Goal: Task Accomplishment & Management: Manage account settings

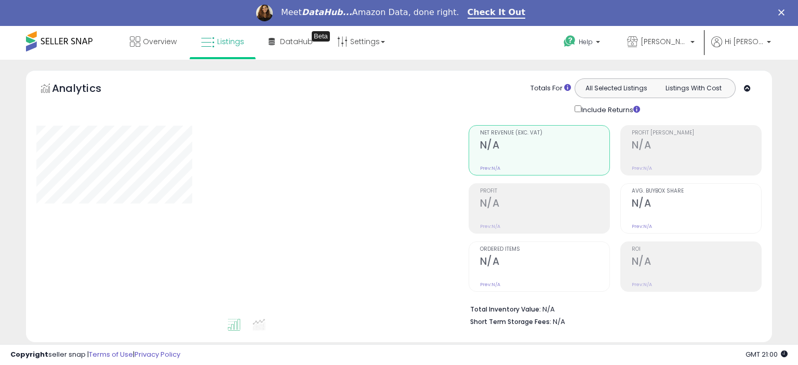
click at [557, 338] on div "Analytics Totals For All Selected Listings Listings With Cost Include Returns" at bounding box center [399, 206] width 746 height 273
click at [571, 361] on div "Copyright seller snap | Terms of Use | Privacy Policy GMT 21:00 Authorization r…" at bounding box center [399, 355] width 798 height 21
click at [571, 346] on div "Copyright seller snap | Terms of Use | Privacy Policy GMT 21:00 Authorization r…" at bounding box center [399, 355] width 798 height 21
click at [0, 0] on div "Retrieving graph data.." at bounding box center [0, 0] width 0 height 0
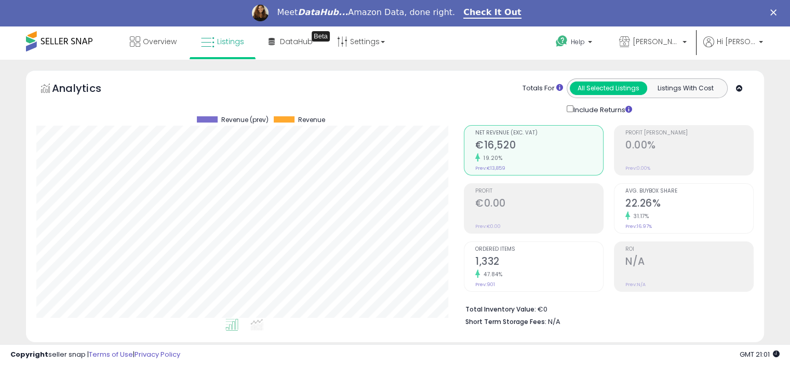
scroll to position [213, 427]
click at [242, 42] on span "Listings" at bounding box center [230, 41] width 27 height 10
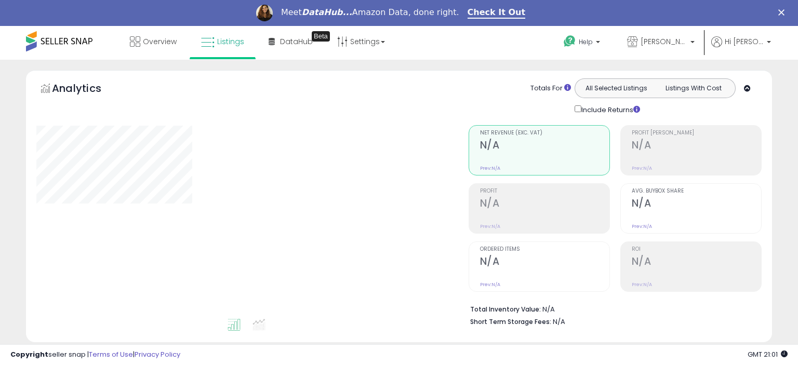
click at [440, 35] on div "Overview Listings Beta" at bounding box center [255, 48] width 527 height 44
click at [455, 33] on div "Overview Listings Beta" at bounding box center [255, 48] width 527 height 44
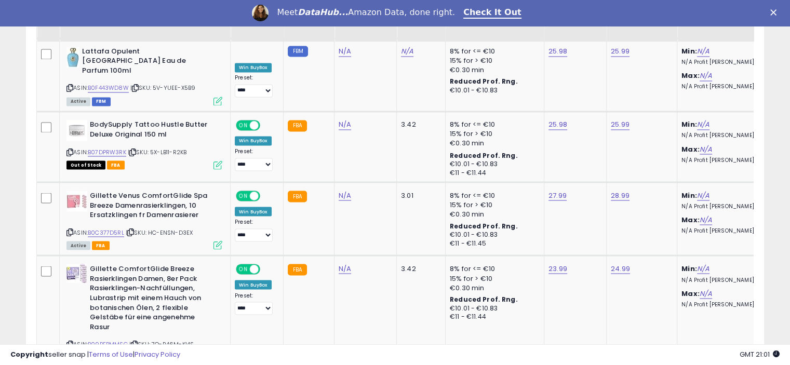
scroll to position [1871, 0]
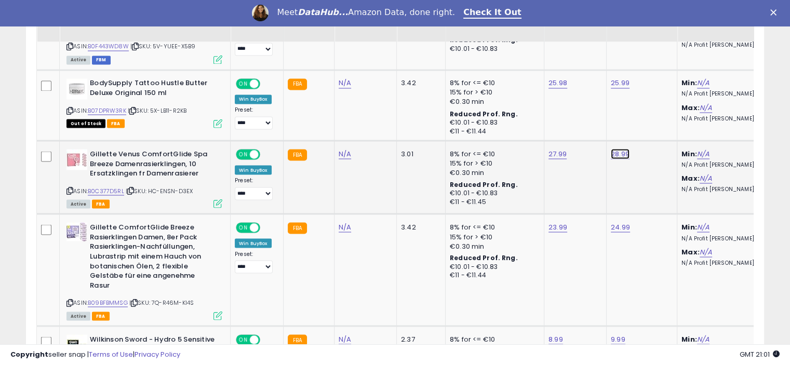
click at [615, 149] on link "28.99" at bounding box center [620, 154] width 19 height 10
type input "*"
type input "*****"
click button "submit" at bounding box center [645, 94] width 18 height 16
click at [551, 149] on link "27.99" at bounding box center [558, 154] width 18 height 10
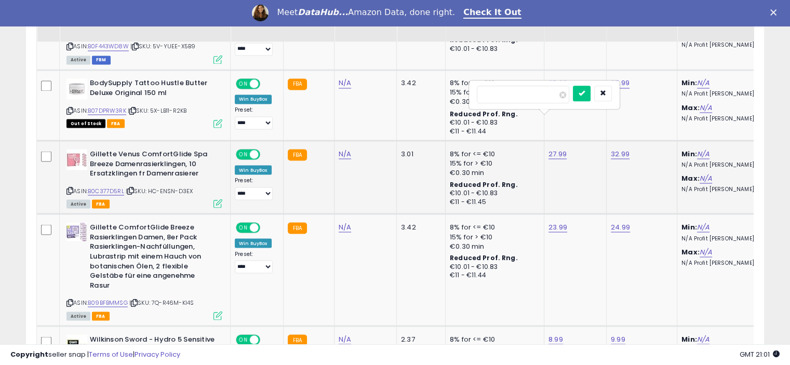
type input "*"
type input "*****"
click button "submit" at bounding box center [582, 94] width 18 height 16
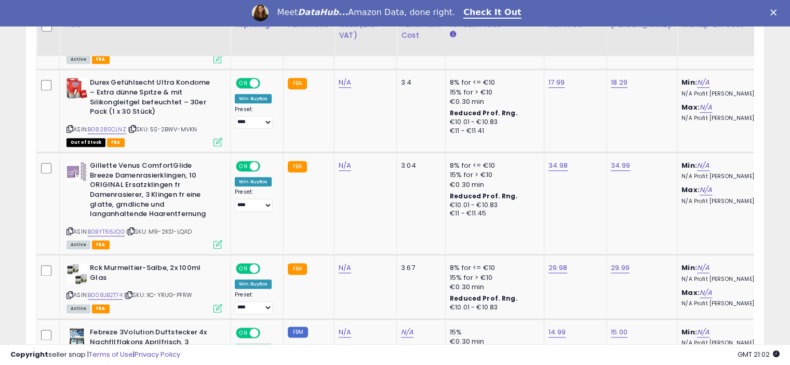
scroll to position [1208, 0]
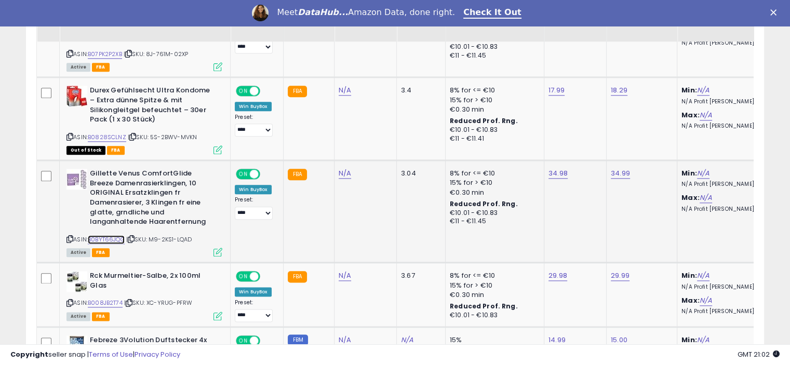
click at [109, 235] on link "B0BYT66JQG" at bounding box center [106, 239] width 37 height 9
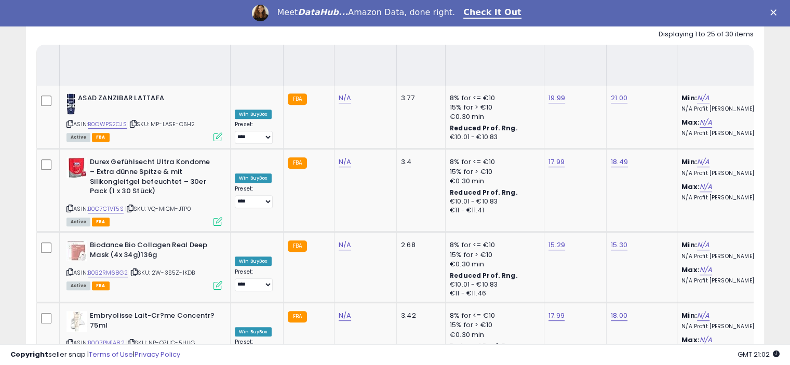
scroll to position [0, 0]
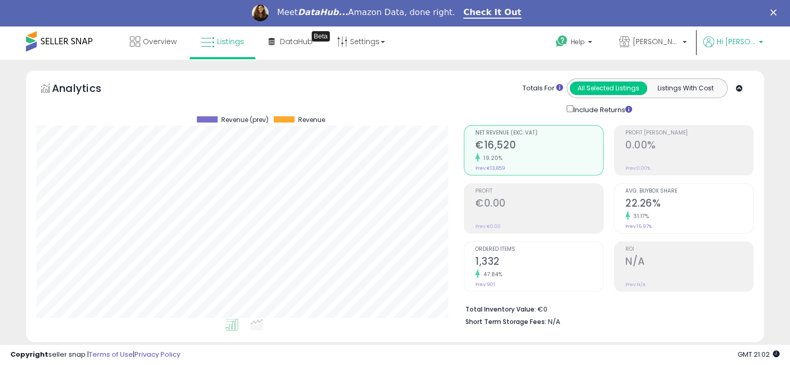
click at [759, 40] on p "Hi [PERSON_NAME]" at bounding box center [734, 42] width 60 height 13
click at [735, 134] on link "Logout" at bounding box center [740, 136] width 23 height 10
